Goal: Task Accomplishment & Management: Use online tool/utility

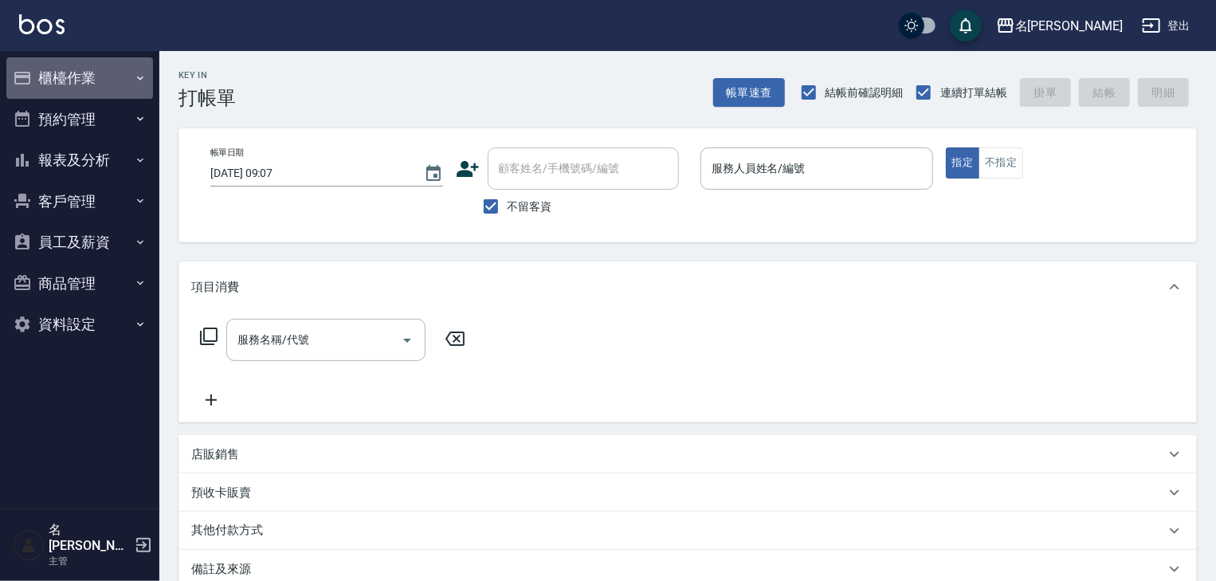
click at [99, 76] on button "櫃檯作業" at bounding box center [79, 77] width 147 height 41
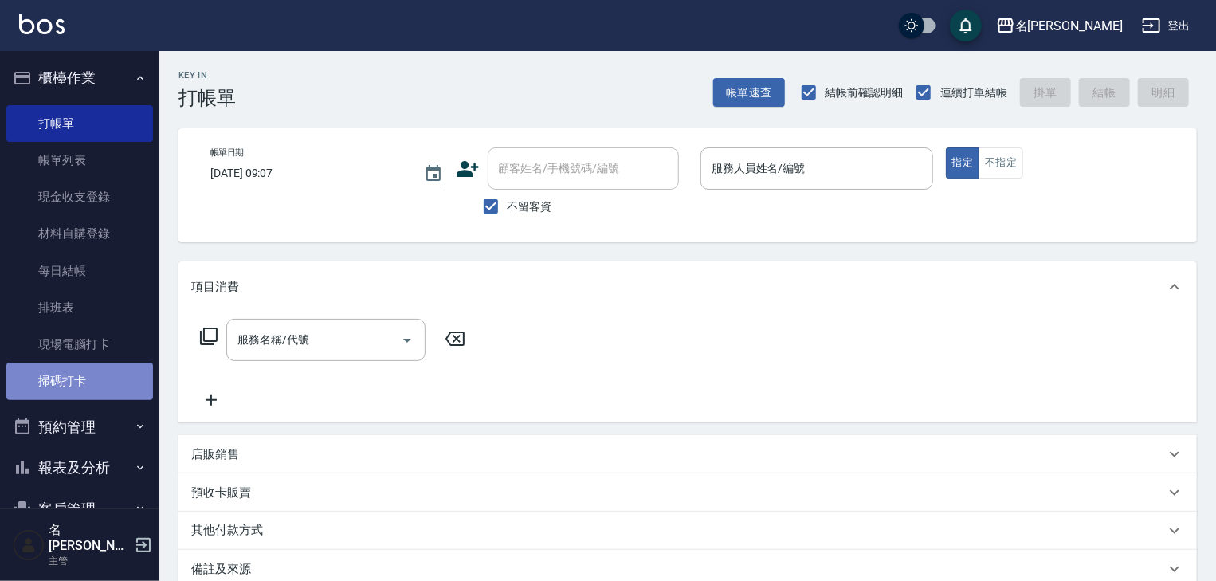
click at [85, 379] on link "掃碼打卡" at bounding box center [79, 381] width 147 height 37
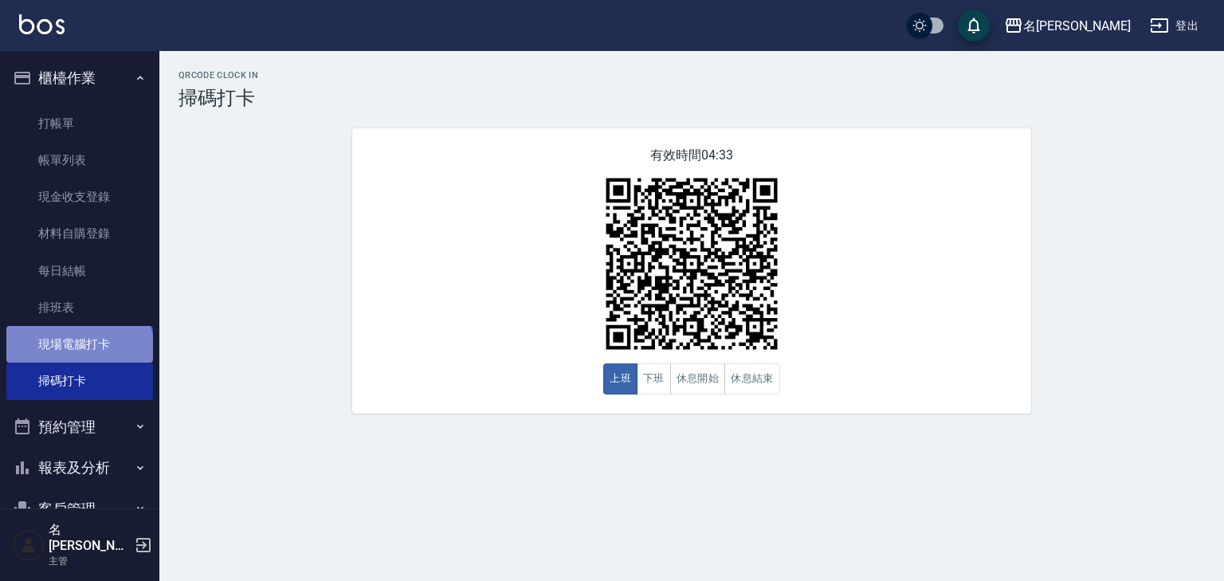
click at [78, 351] on link "現場電腦打卡" at bounding box center [79, 344] width 147 height 37
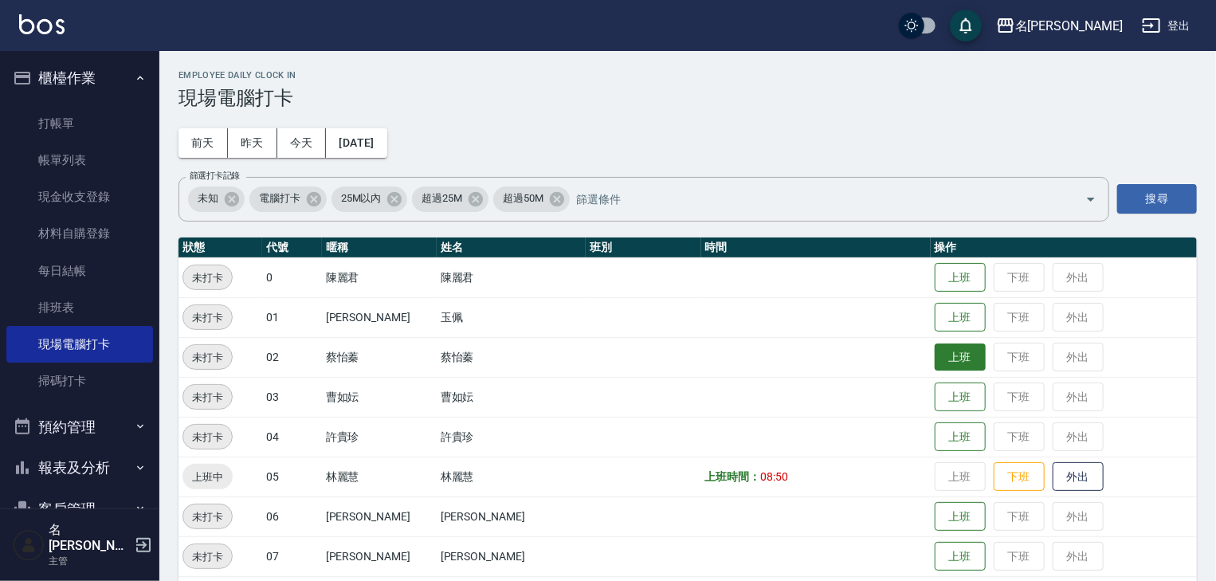
click at [950, 367] on button "上班" at bounding box center [960, 358] width 51 height 28
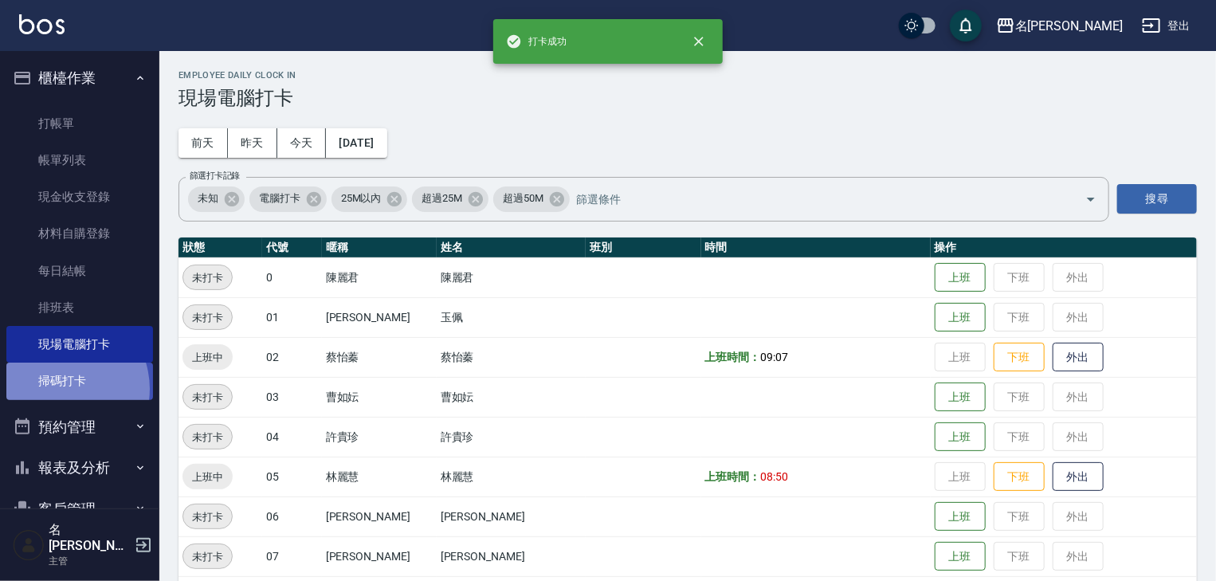
click at [59, 389] on link "掃碼打卡" at bounding box center [79, 381] width 147 height 37
